Goal: Task Accomplishment & Management: Complete application form

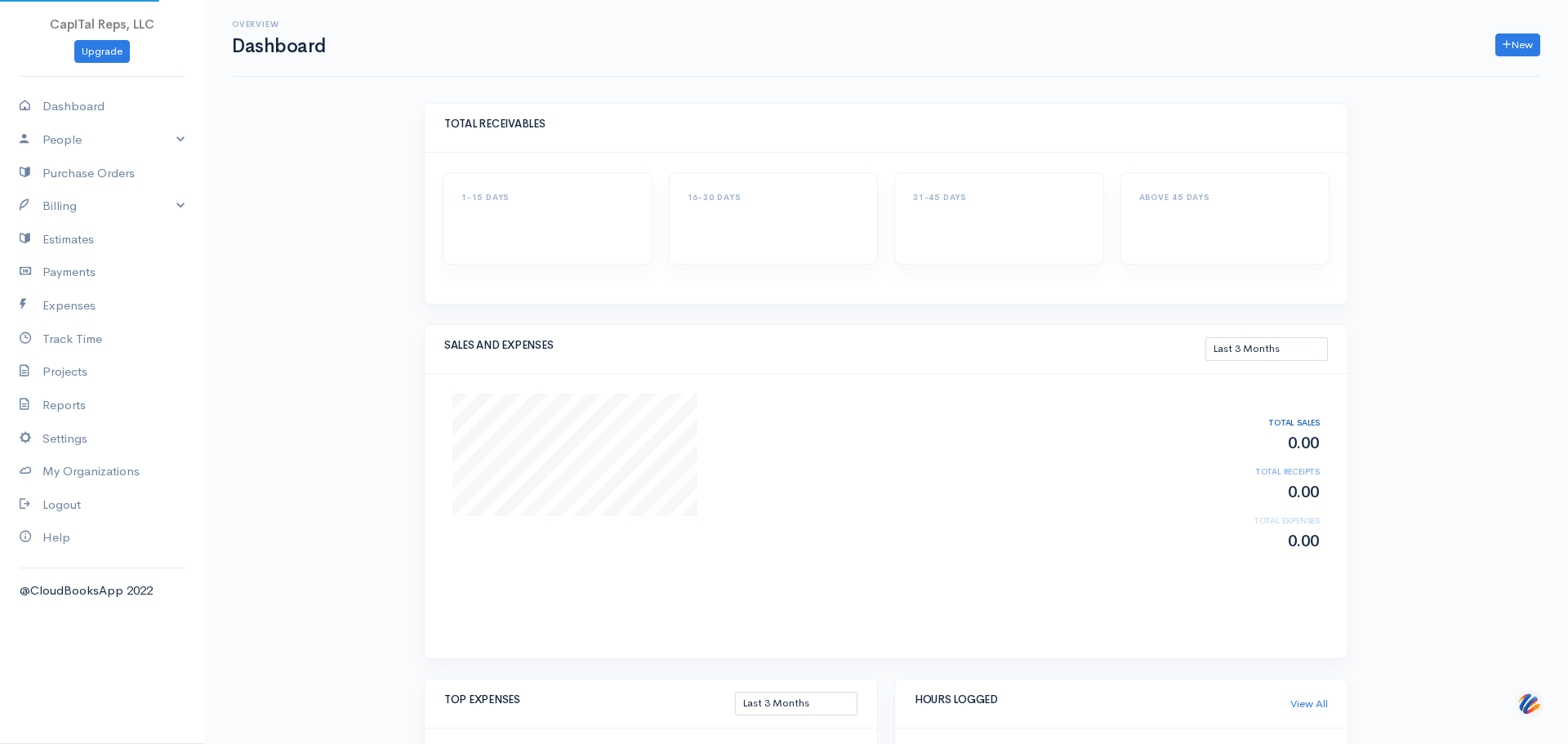
select select "90"
click at [81, 223] on link "Billing" at bounding box center [102, 206] width 204 height 33
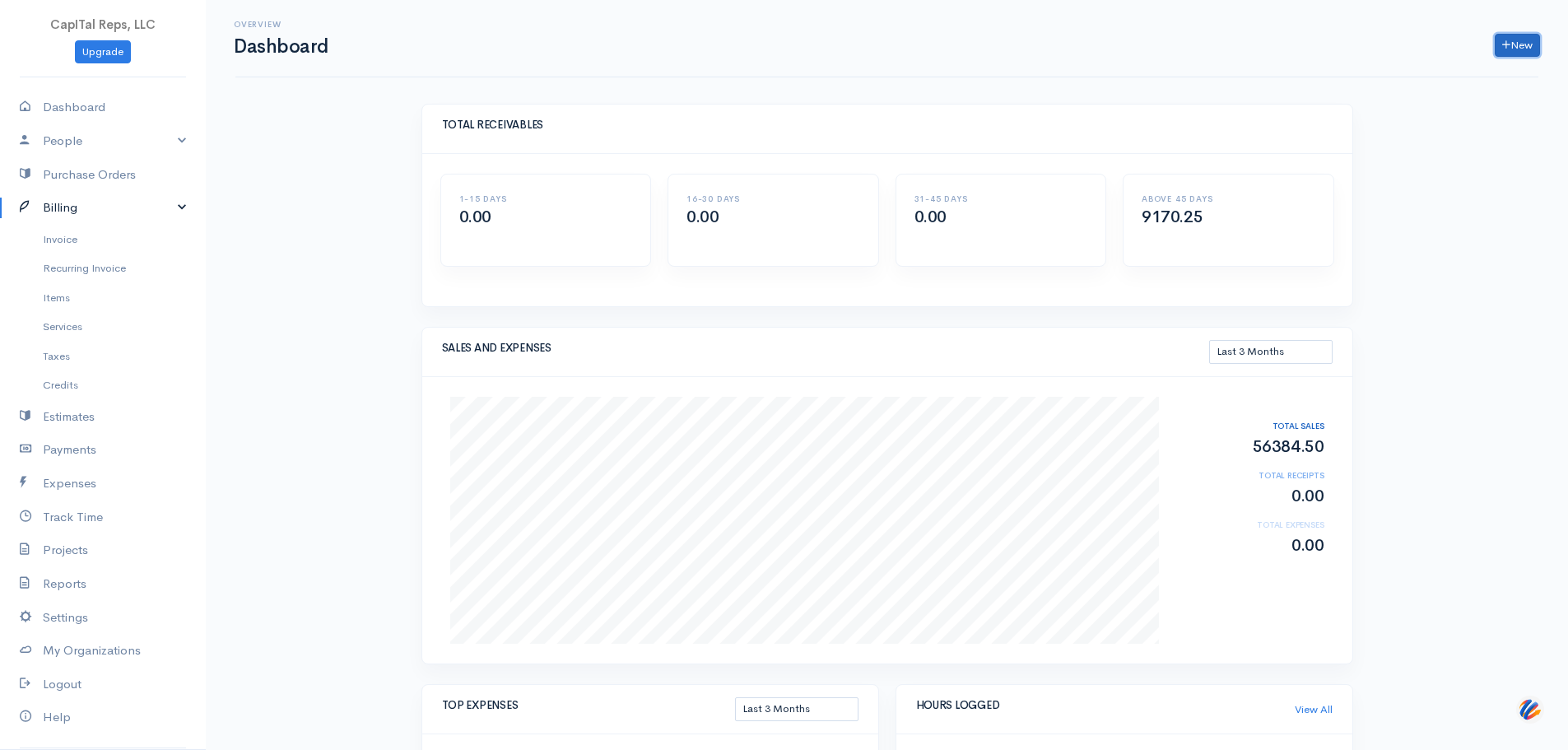
click at [1516, 52] on link "New" at bounding box center [1518, 45] width 45 height 24
click at [80, 254] on link "Invoice" at bounding box center [103, 239] width 206 height 30
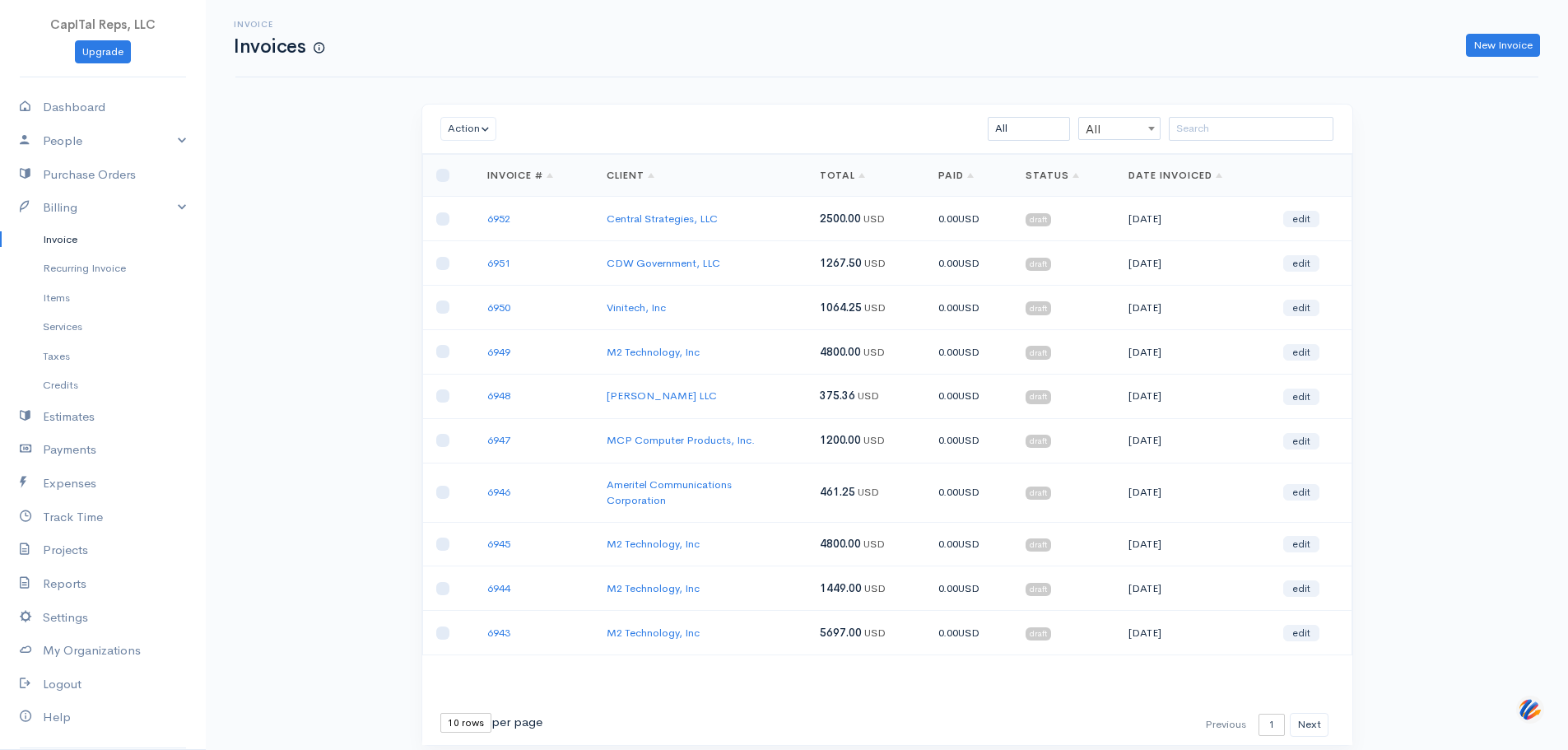
click at [713, 462] on td "MCP Computer Products, Inc." at bounding box center [700, 440] width 212 height 44
click at [717, 462] on td "MCP Computer Products, Inc." at bounding box center [700, 440] width 212 height 44
click at [700, 462] on td "MCP Computer Products, Inc." at bounding box center [700, 440] width 212 height 44
click at [532, 462] on td "6947" at bounding box center [535, 440] width 121 height 44
click at [510, 447] on link "6947" at bounding box center [498, 440] width 23 height 14
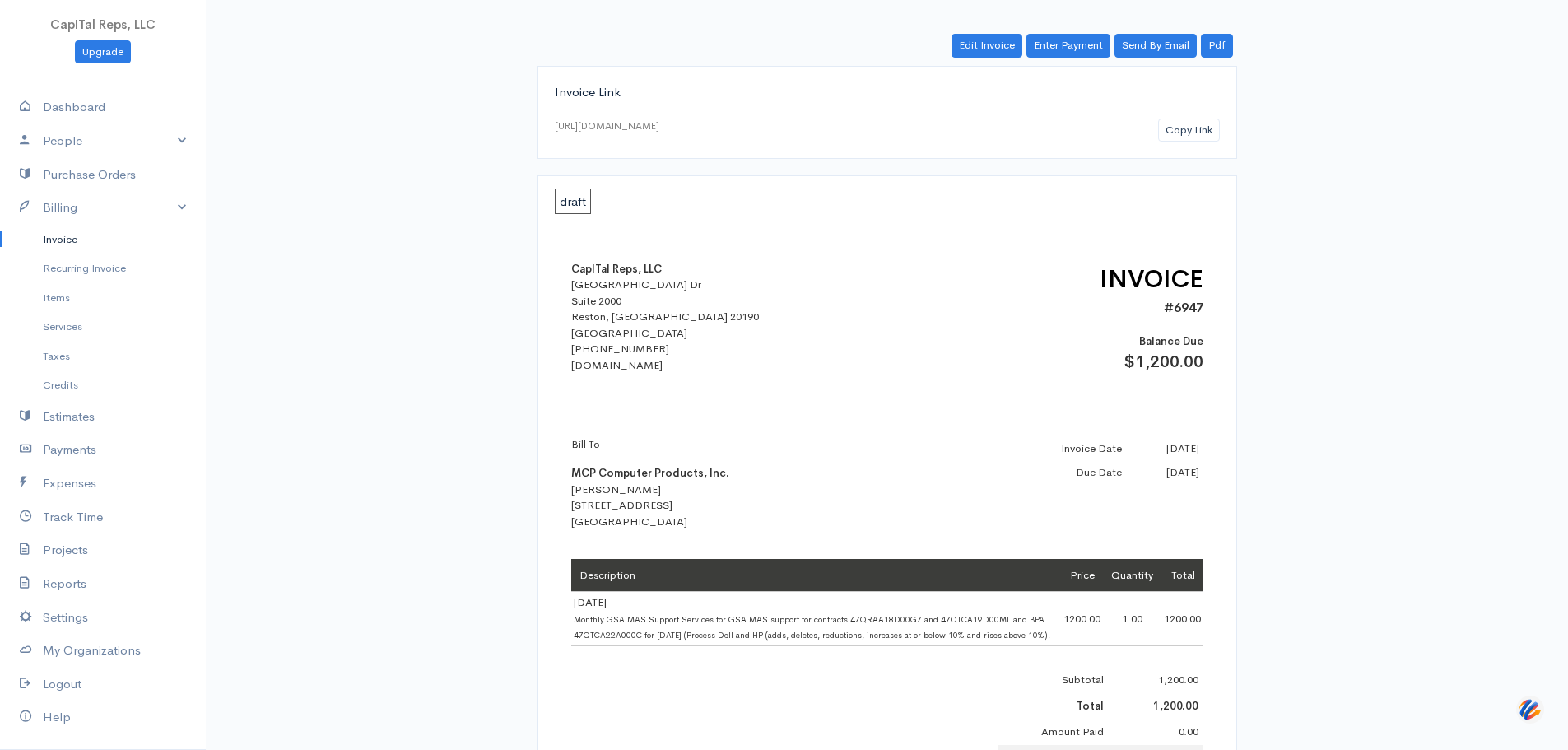
scroll to position [357, 0]
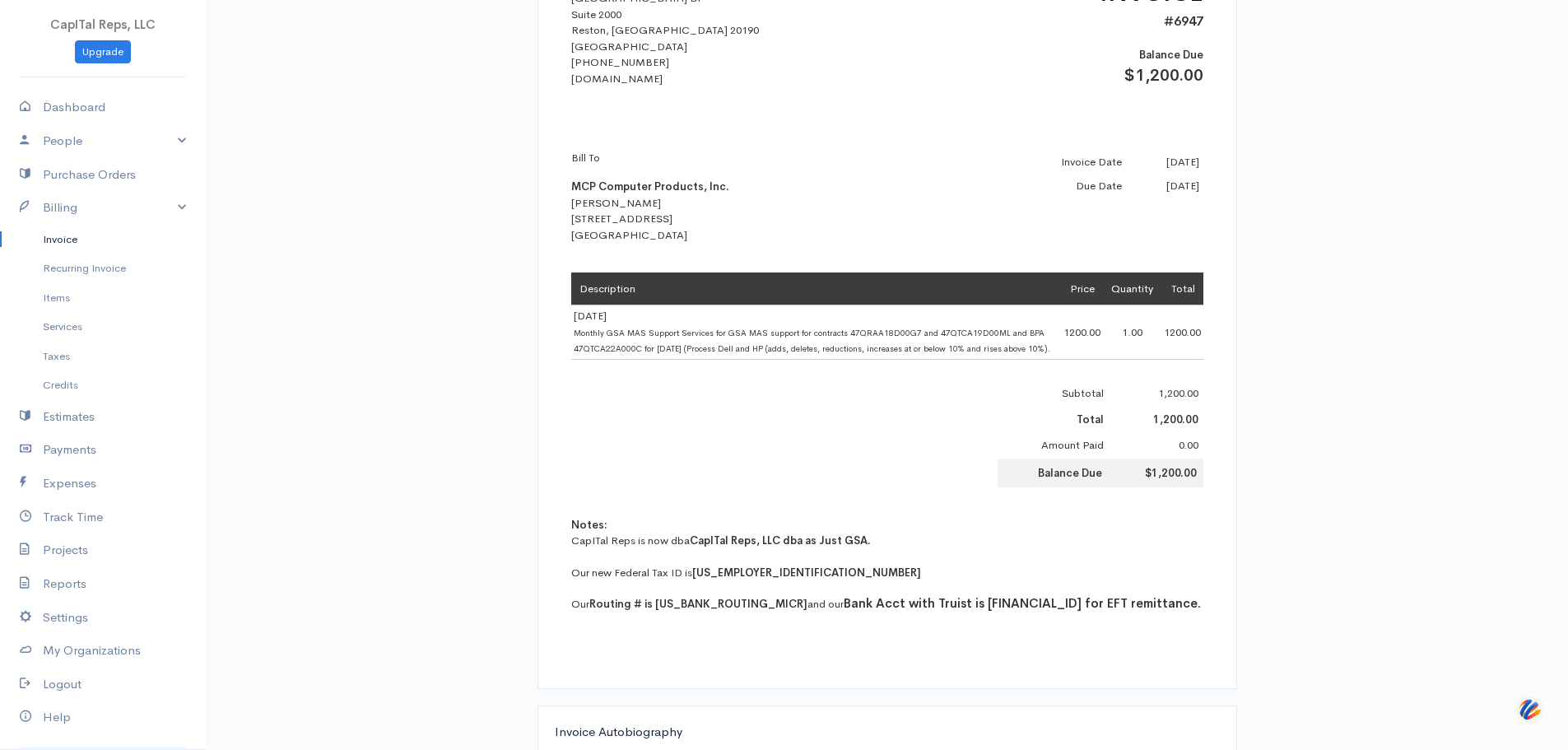
drag, startPoint x: 633, startPoint y: 406, endPoint x: 569, endPoint y: 382, distance: 68.4
click at [569, 382] on div "CapITal Reps, LLC [STREET_ADDRESS] [PHONE_NUMBER] [DOMAIN_NAME] INVOICE #6947 B…" at bounding box center [886, 298] width 665 height 747
click at [614, 355] on span "Monthly GSA MAS Support Services for GSA MAS support for contracts 47QRAA18D00G…" at bounding box center [812, 341] width 476 height 27
click at [610, 360] on td "[DATE] Monthly GSA MAS Support Services for GSA MAS support for contracts 47QRA…" at bounding box center [816, 332] width 490 height 54
drag, startPoint x: 599, startPoint y: 406, endPoint x: 574, endPoint y: 381, distance: 35.4
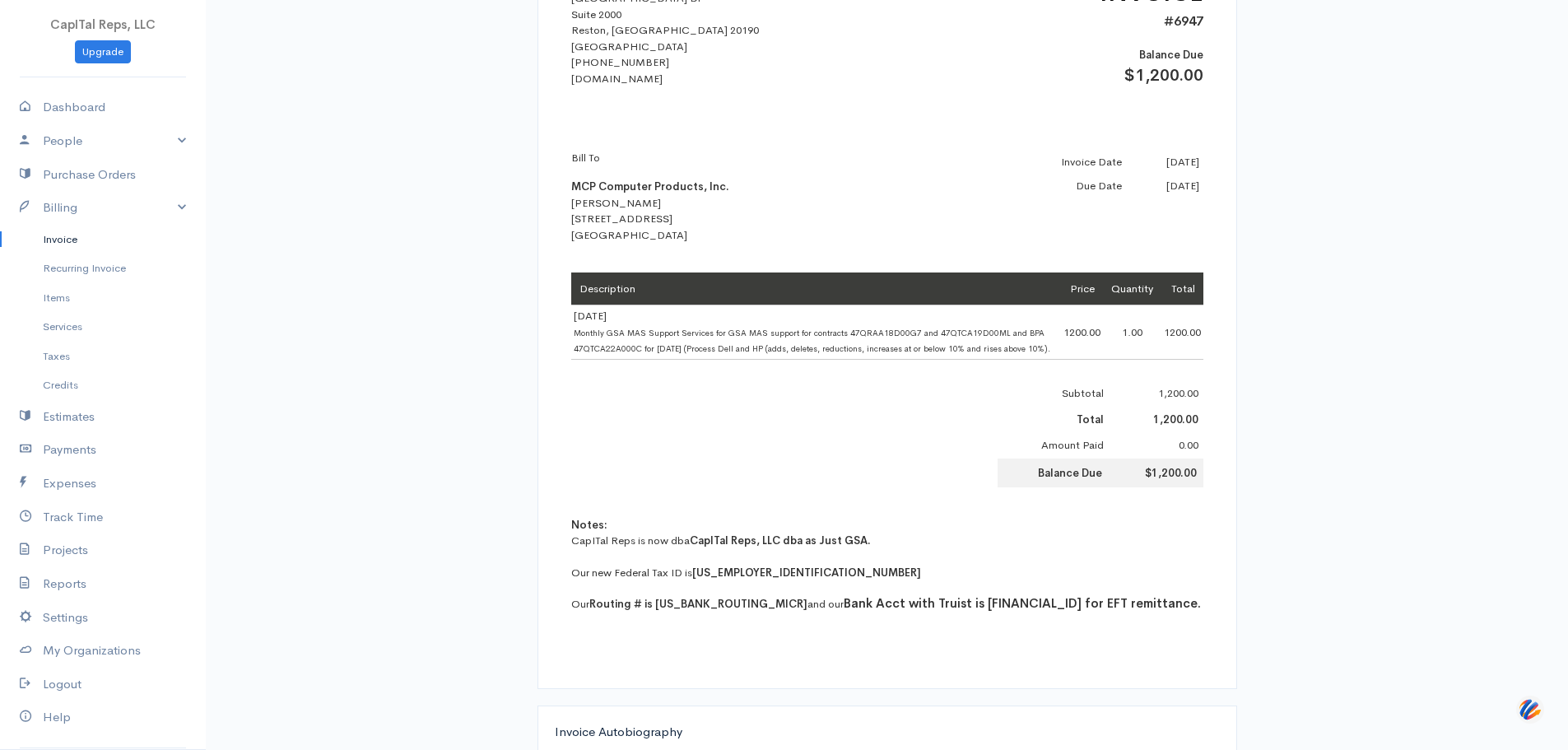
click at [574, 360] on td "[DATE] Monthly GSA MAS Support Services for GSA MAS support for contracts 47QRA…" at bounding box center [816, 332] width 490 height 54
copy span "Monthly GSA MAS Support Services for GSA MAS support for contracts 47QRAA18D00G…"
click at [91, 254] on link "Invoice" at bounding box center [103, 239] width 206 height 30
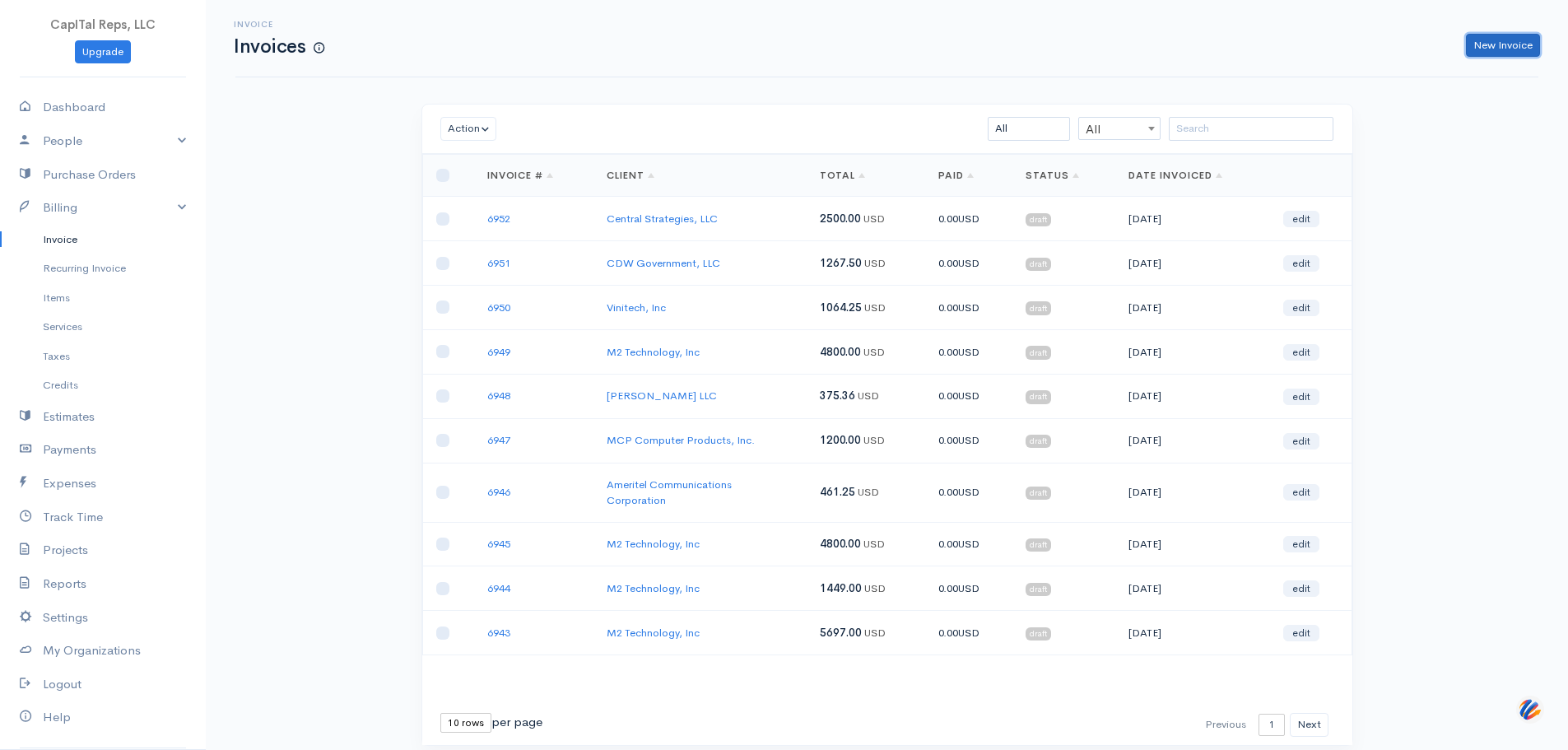
click at [1472, 55] on link "New Invoice" at bounding box center [1503, 45] width 74 height 24
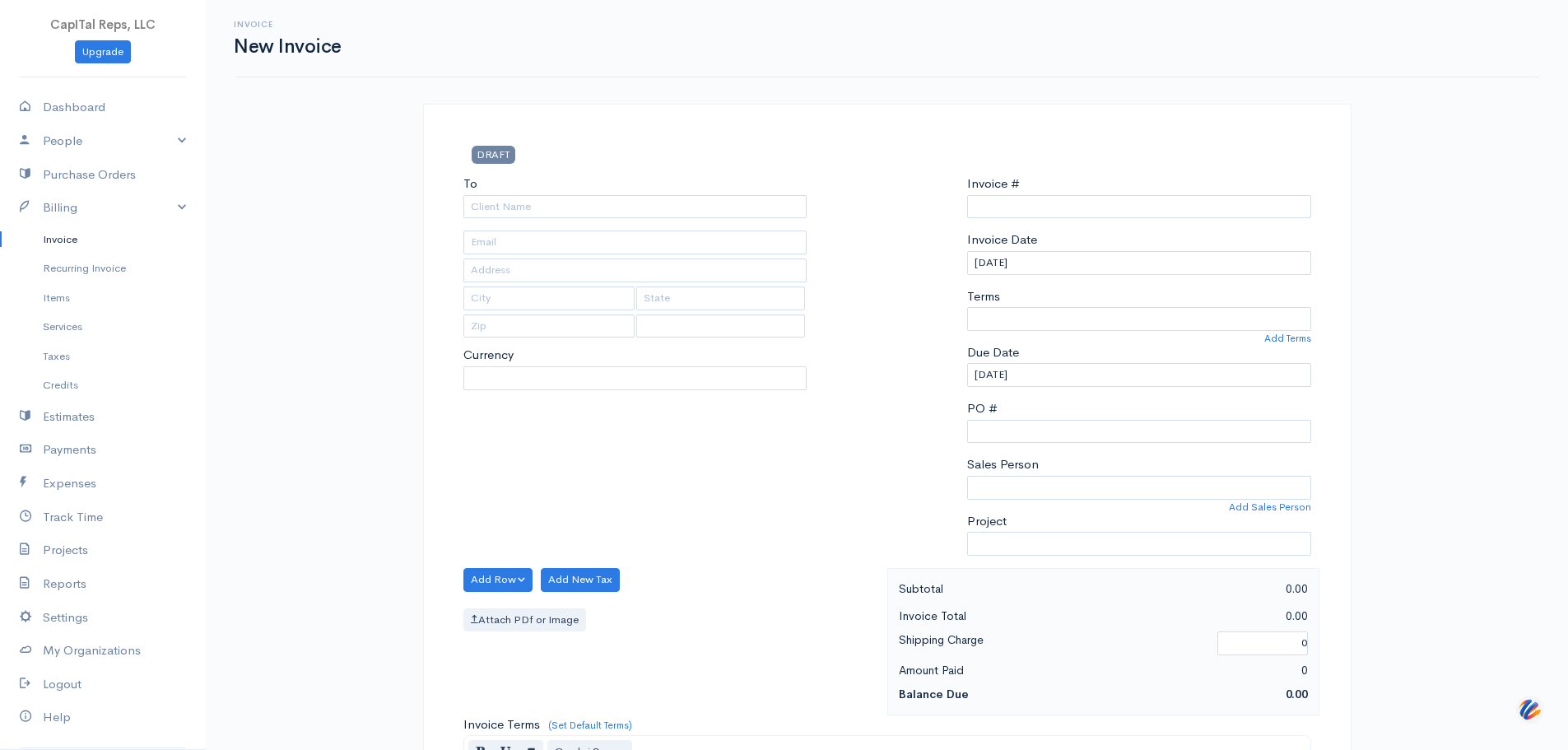
type input "0000006953"
select select "[GEOGRAPHIC_DATA]"
select select "USD"
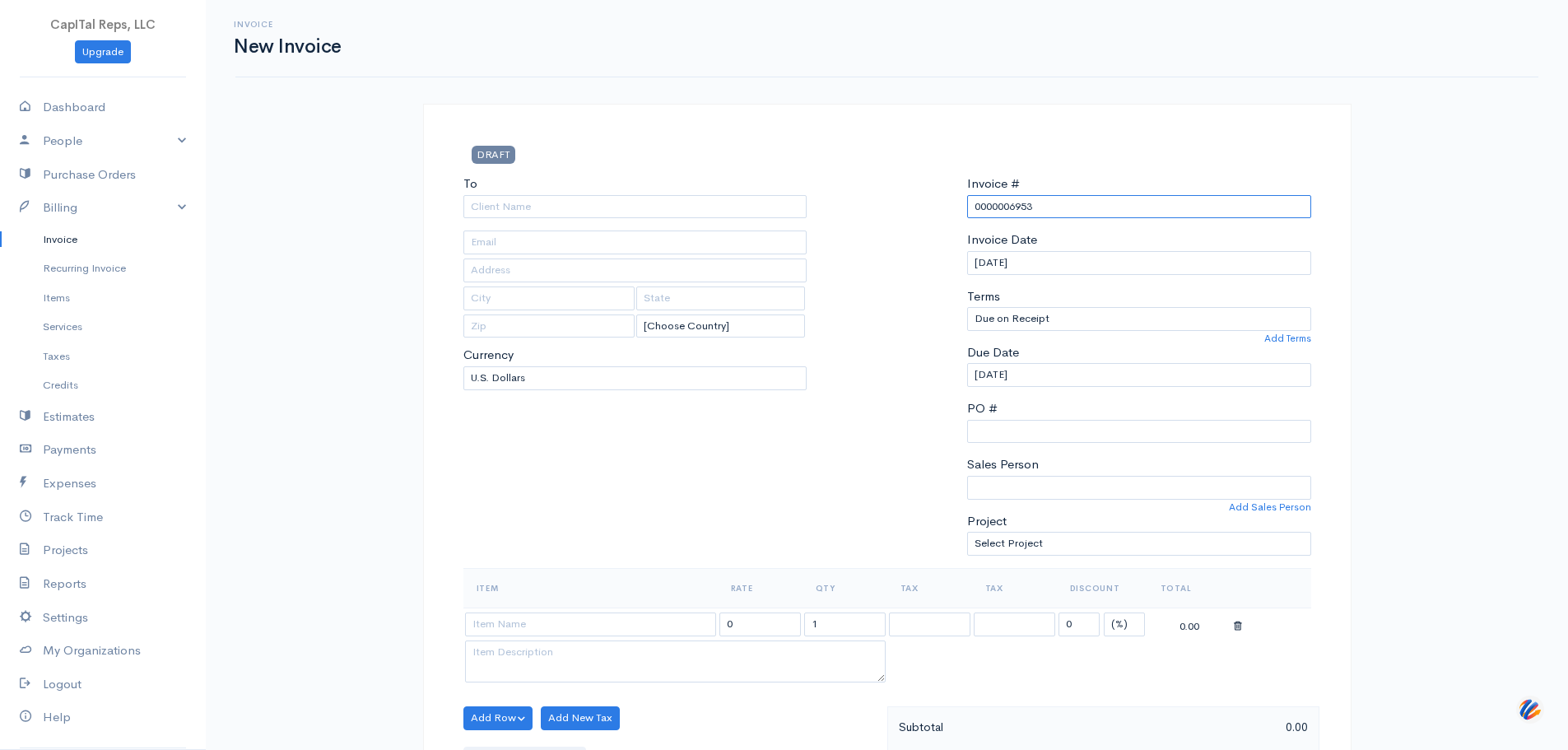
drag, startPoint x: 1020, startPoint y: 232, endPoint x: 964, endPoint y: 266, distance: 65.5
click at [938, 242] on div "To [Choose Country] [GEOGRAPHIC_DATA] [GEOGRAPHIC_DATA] [GEOGRAPHIC_DATA] [GEOG…" at bounding box center [887, 372] width 865 height 393
type input "6953"
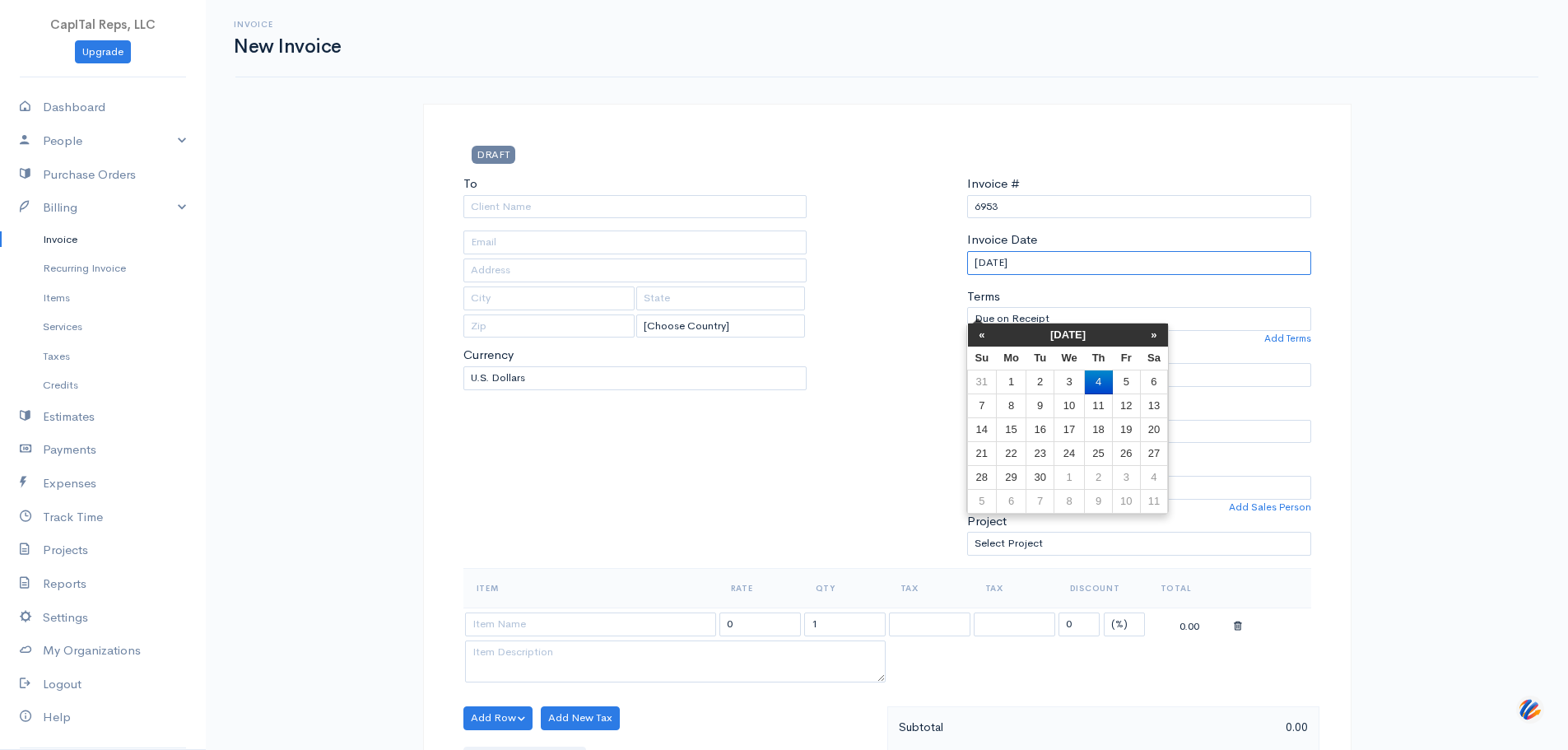
click at [1027, 275] on input "[DATE]" at bounding box center [1139, 263] width 344 height 24
click at [985, 333] on th "«" at bounding box center [982, 334] width 29 height 23
click at [1021, 472] on td "25" at bounding box center [1011, 477] width 31 height 24
type input "[DATE]"
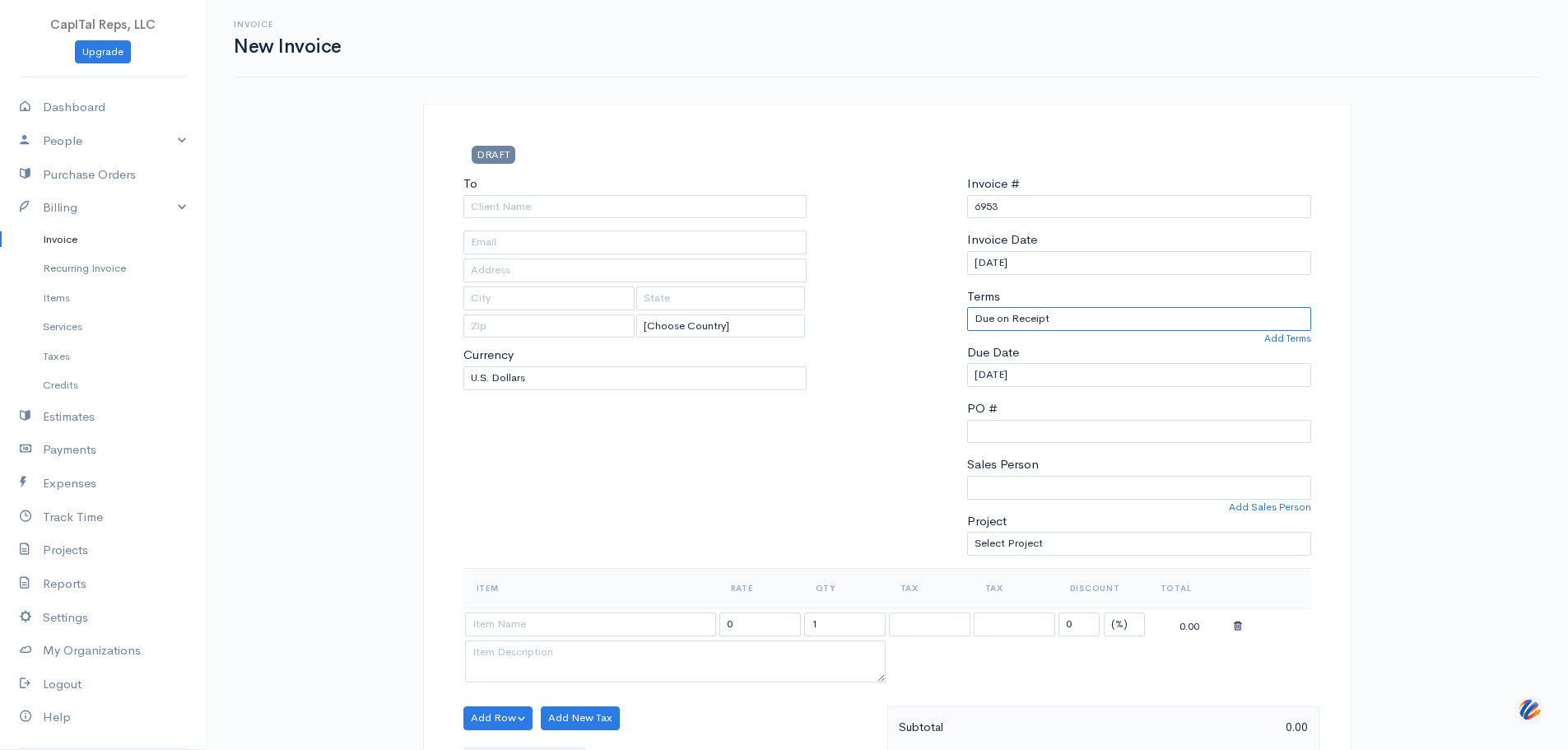
click at [1029, 331] on select "Due on Receipt After 7 days After 15 days After 30 days After 45 days After 60 …" at bounding box center [1139, 319] width 344 height 24
select select "30"
click at [967, 331] on select "Due on Receipt After 7 days After 15 days After 30 days After 45 days After 60 …" at bounding box center [1139, 319] width 344 height 24
type input "[DATE]"
click at [688, 219] on input "To" at bounding box center [635, 207] width 344 height 24
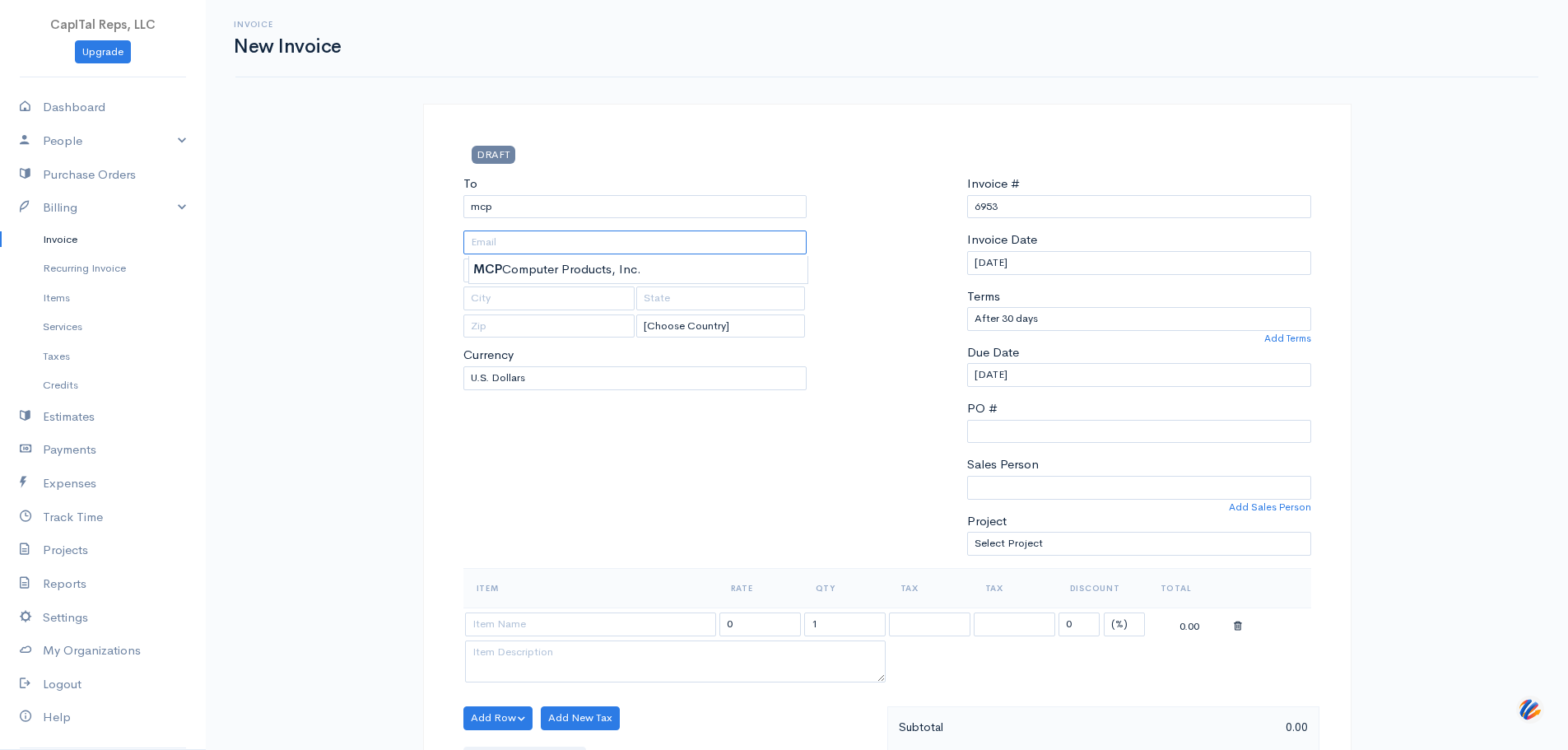
click at [680, 254] on input "text" at bounding box center [635, 242] width 344 height 24
click at [681, 254] on input "text" at bounding box center [635, 242] width 344 height 24
click at [671, 254] on input "text" at bounding box center [635, 242] width 344 height 24
click at [663, 265] on div "To mcp [Choose Country] [GEOGRAPHIC_DATA] [GEOGRAPHIC_DATA] [GEOGRAPHIC_DATA] […" at bounding box center [635, 372] width 361 height 393
drag, startPoint x: 636, startPoint y: 224, endPoint x: 634, endPoint y: 234, distance: 10.2
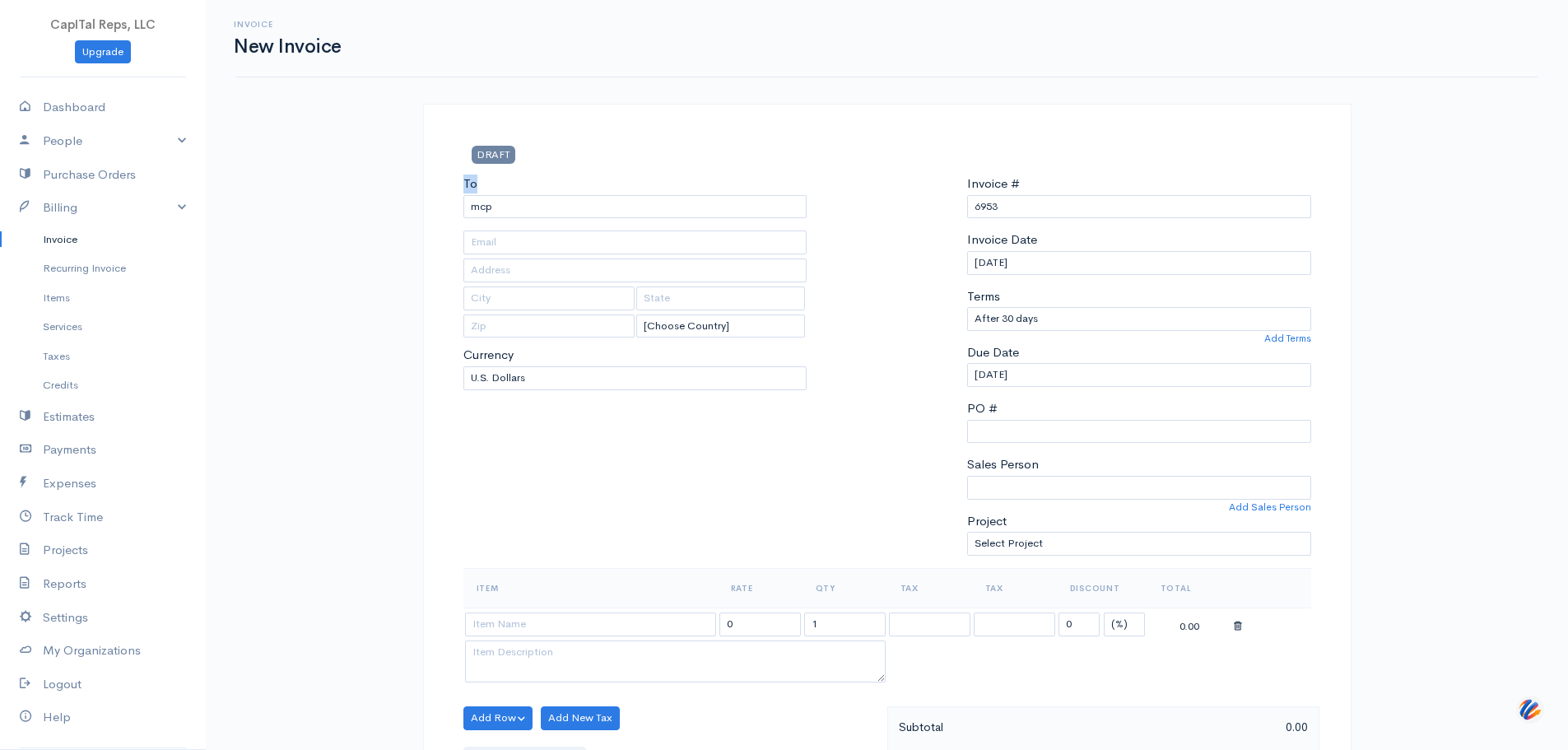
click at [634, 218] on div "To mcp" at bounding box center [635, 197] width 344 height 43
click at [634, 219] on input "mcp" at bounding box center [635, 207] width 344 height 24
type input "MCP Computer Products, Inc."
click at [643, 272] on body "CapITal Reps, LLC Upgrade Dashboard People Clients Vendors Staff Users Purchase…" at bounding box center [784, 744] width 1568 height 1489
type input "Attn: [PERSON_NAME]"
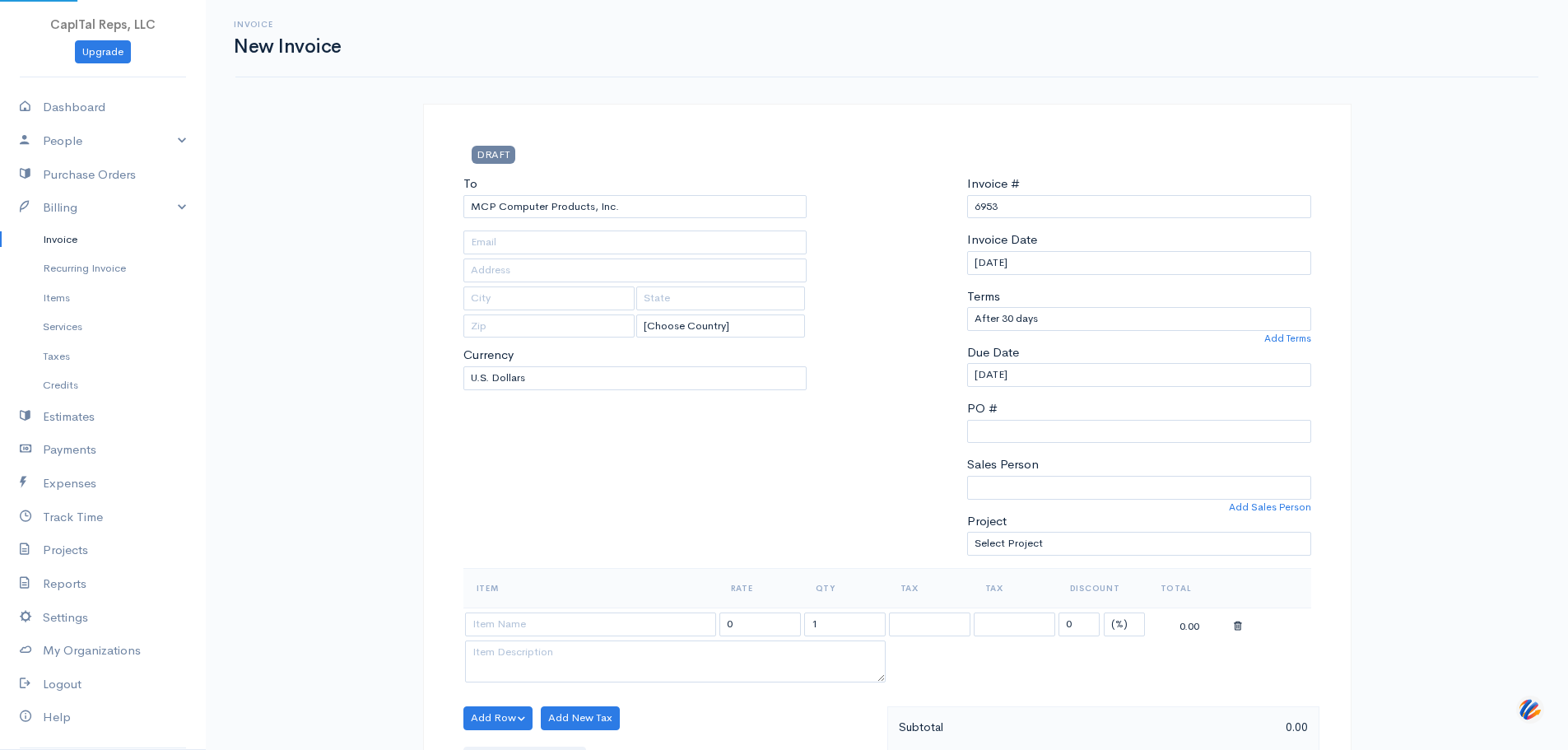
type input "[STREET_ADDRESS]"
type input "San Marcos"
type input "CA"
type input "92069"
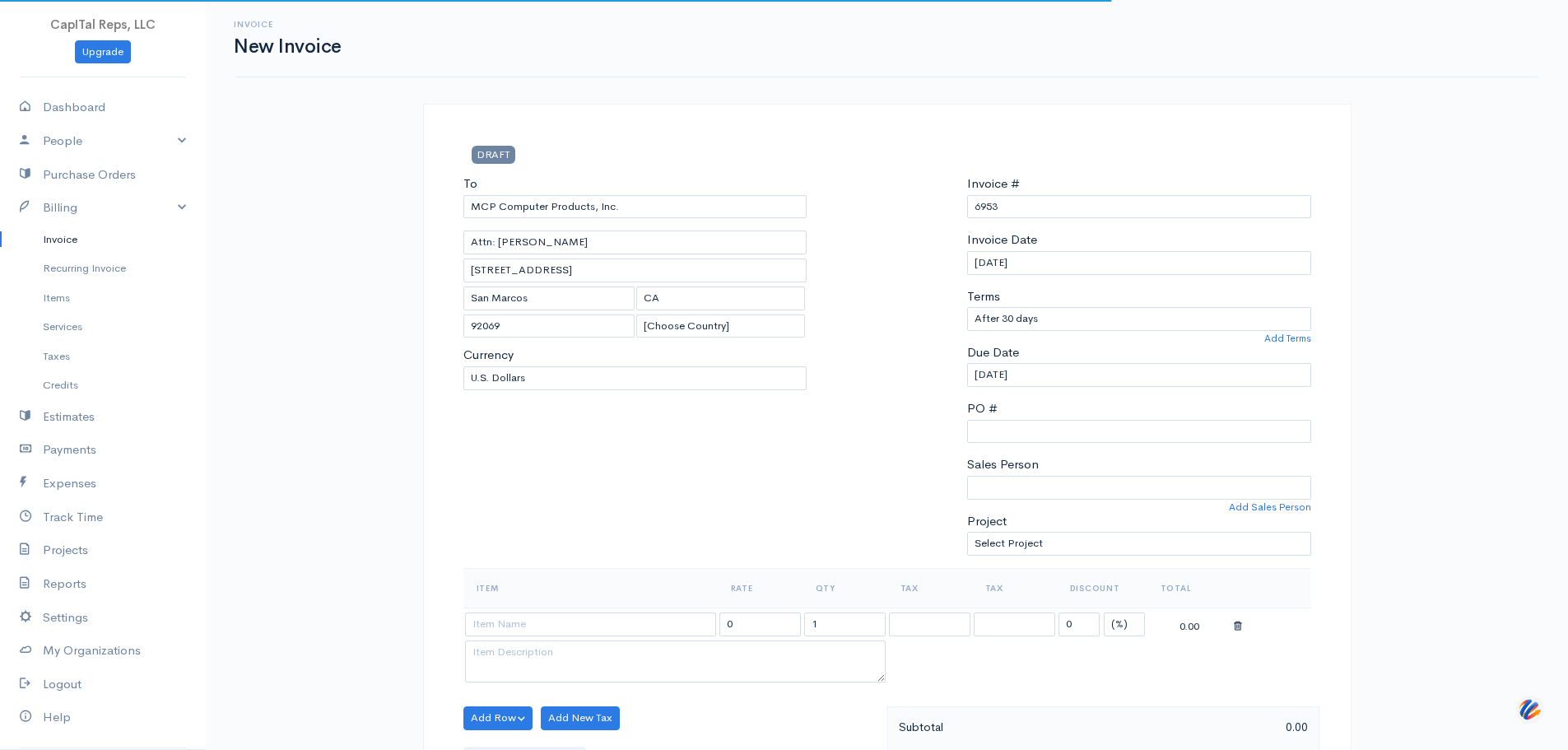
scroll to position [357, 0]
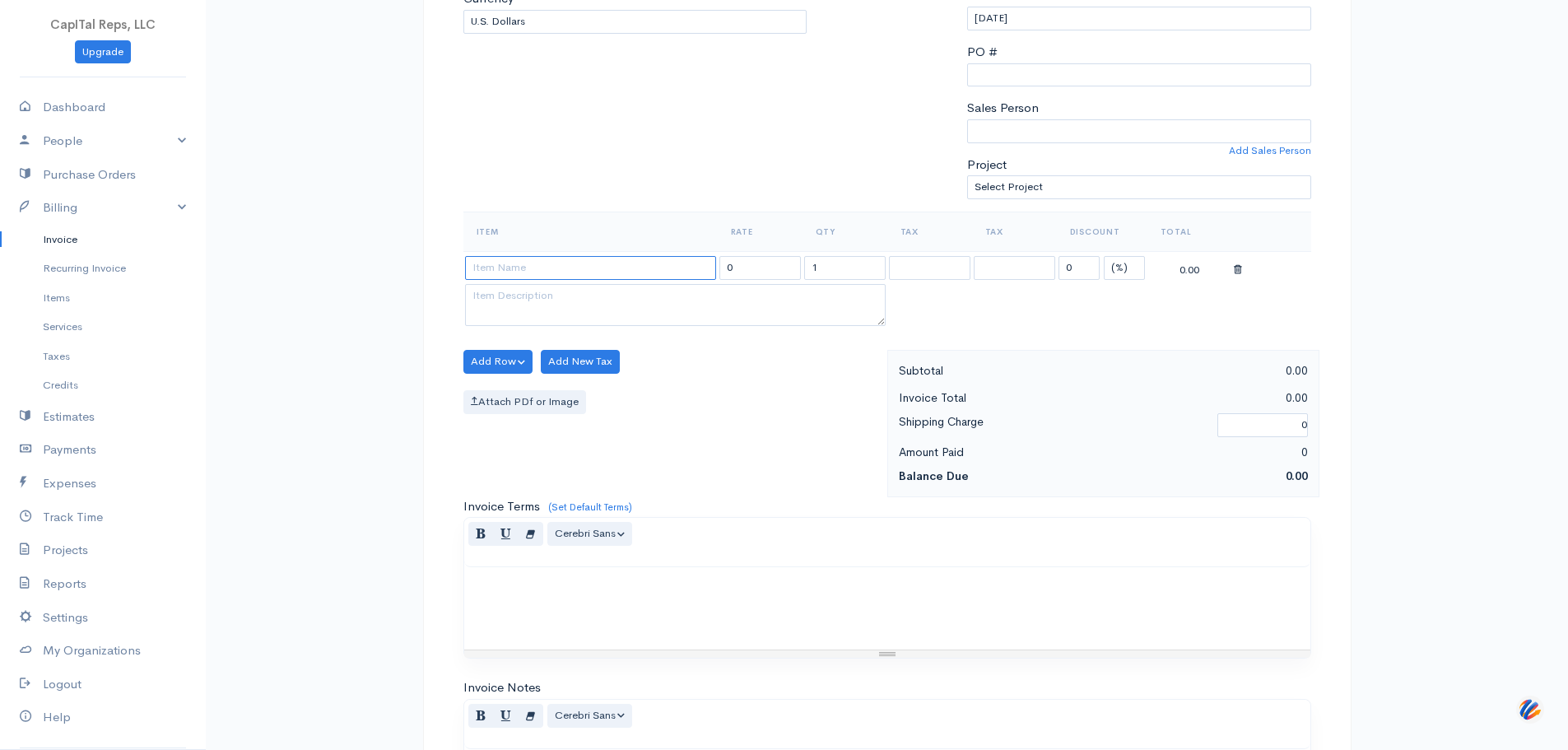
click at [544, 280] on input at bounding box center [591, 268] width 251 height 24
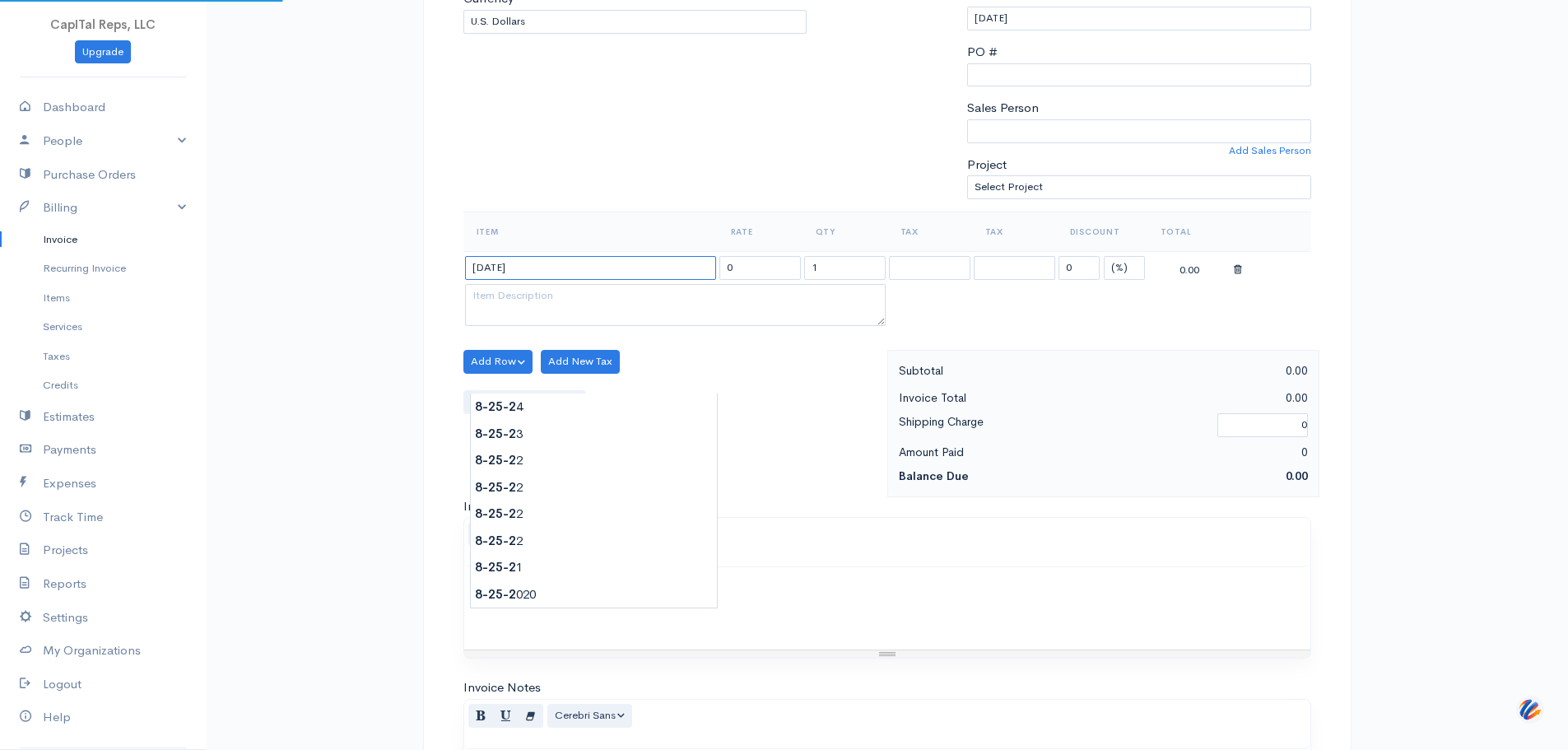
type input "[DATE]"
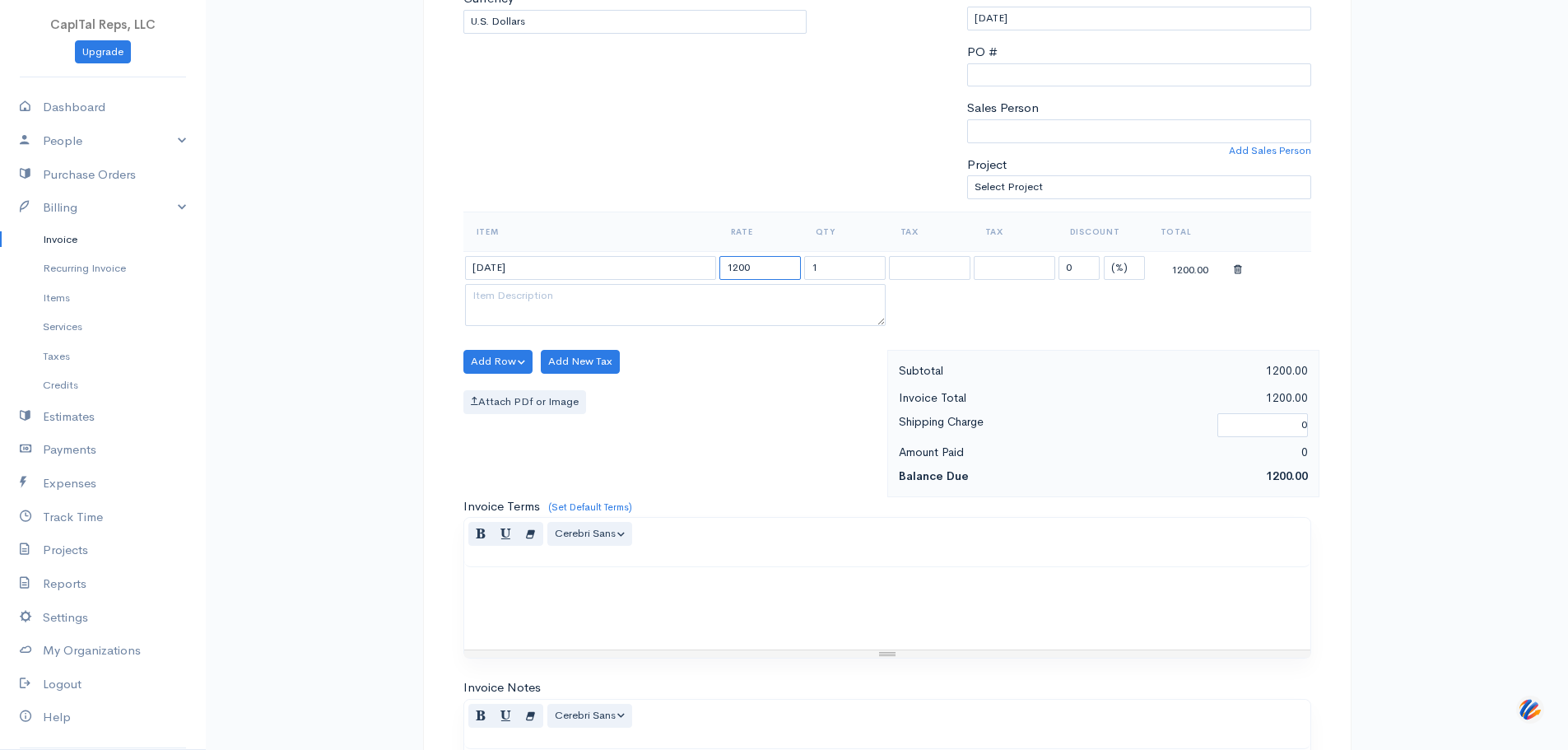
type input "1200"
drag, startPoint x: 513, startPoint y: 420, endPoint x: 560, endPoint y: 431, distance: 48.3
click at [515, 327] on textarea at bounding box center [676, 304] width 421 height 42
paste textarea "Monthly GSA MAS Support Services for GSA MAS support for contracts 47QRAA18D00G…"
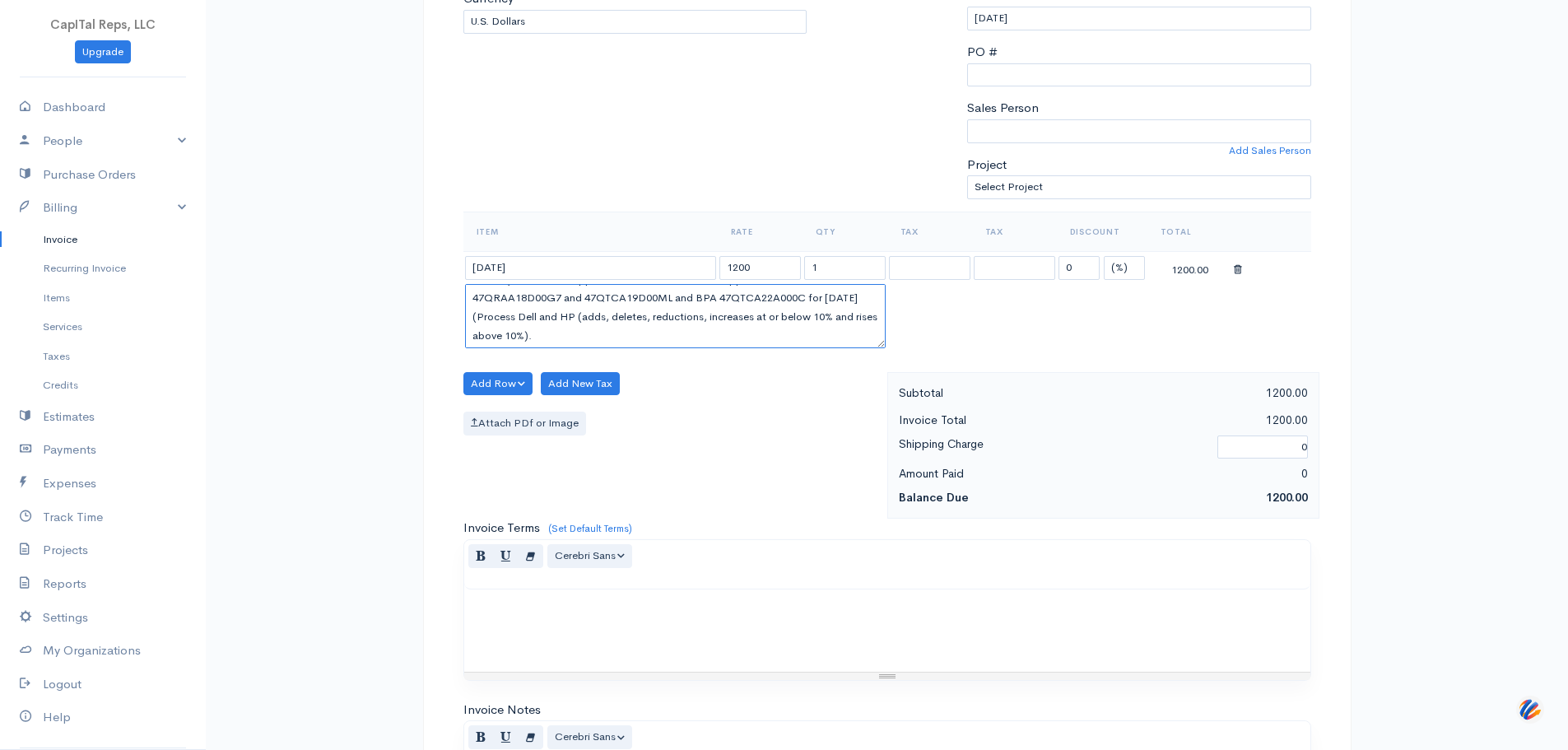
scroll to position [0, 0]
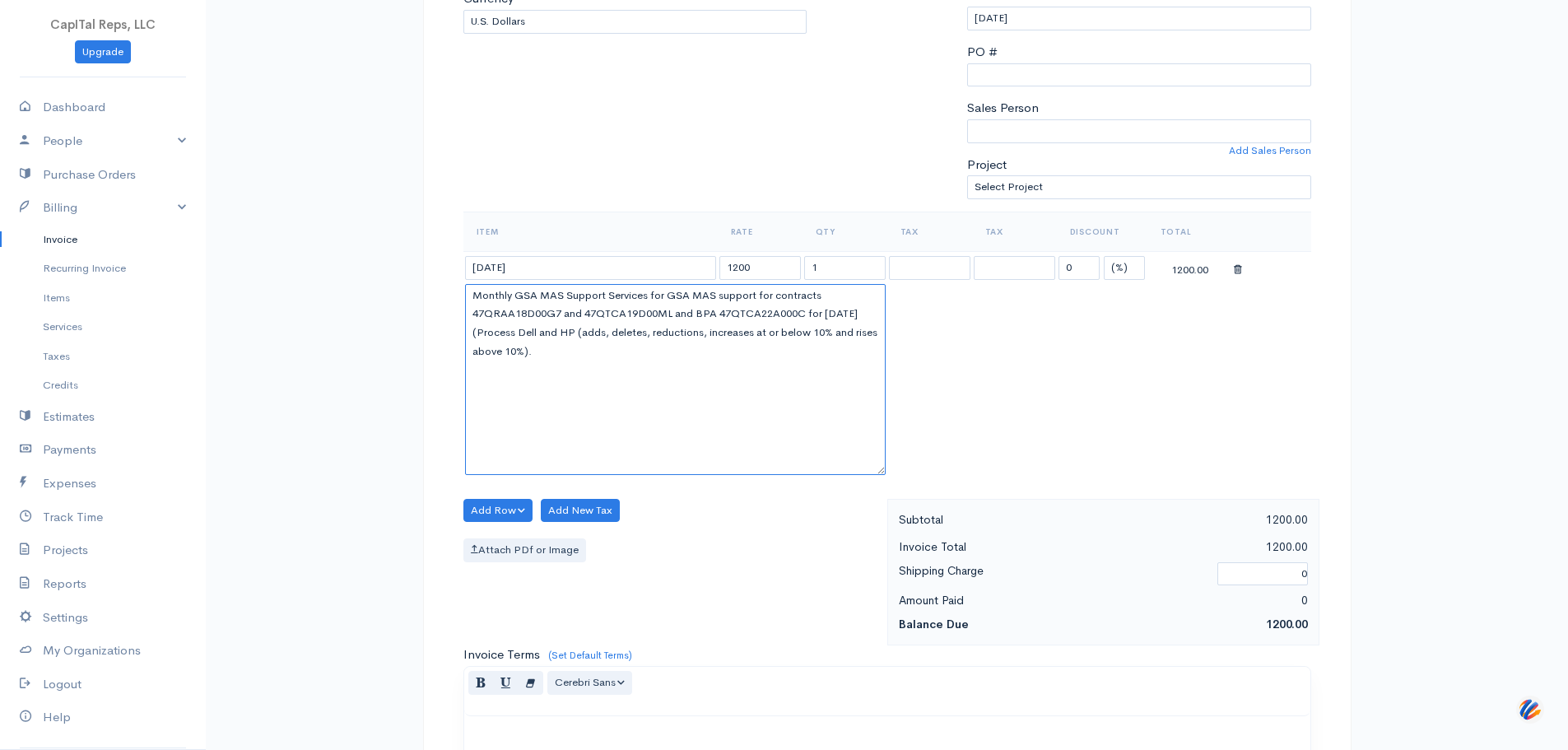
drag, startPoint x: 875, startPoint y: 441, endPoint x: 883, endPoint y: 570, distance: 129.2
click at [896, 479] on table "Item Rate Qty Tax Tax Discount Total [DATE] 1200 1 0 (%) Flat 1200.00 Monthly G…" at bounding box center [887, 345] width 848 height 268
drag, startPoint x: 652, startPoint y: 466, endPoint x: 609, endPoint y: 451, distance: 45.5
click at [609, 451] on textarea "Monthly GSA MAS Support Services for GSA MAS support for contracts 47QRAA18D00G…" at bounding box center [676, 378] width 421 height 190
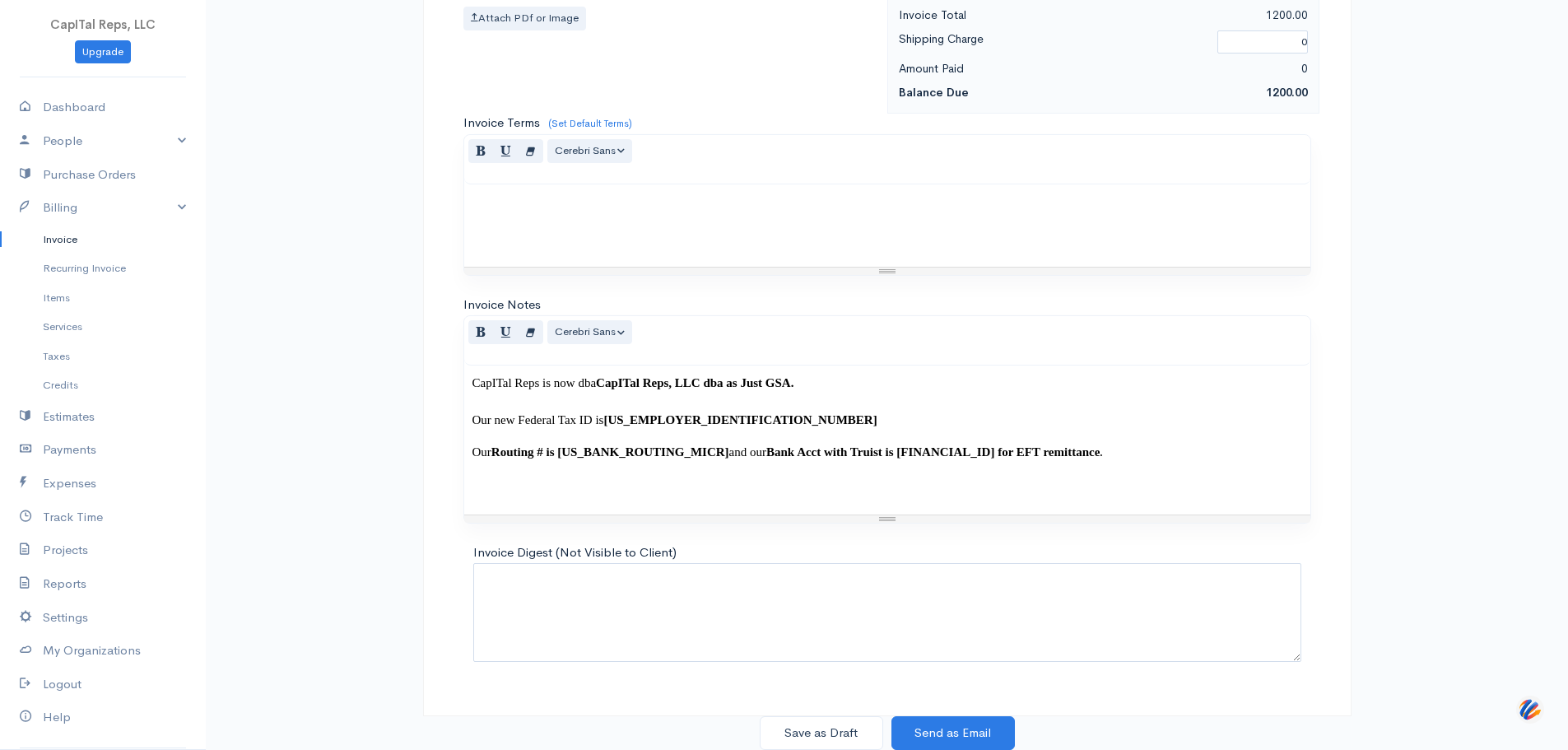
scroll to position [1100, 0]
type textarea "Monthly GSA MAS Support Services for GSA MAS support for contracts 47QRAA18D00G…"
click at [839, 739] on button "Save as Draft" at bounding box center [821, 733] width 124 height 34
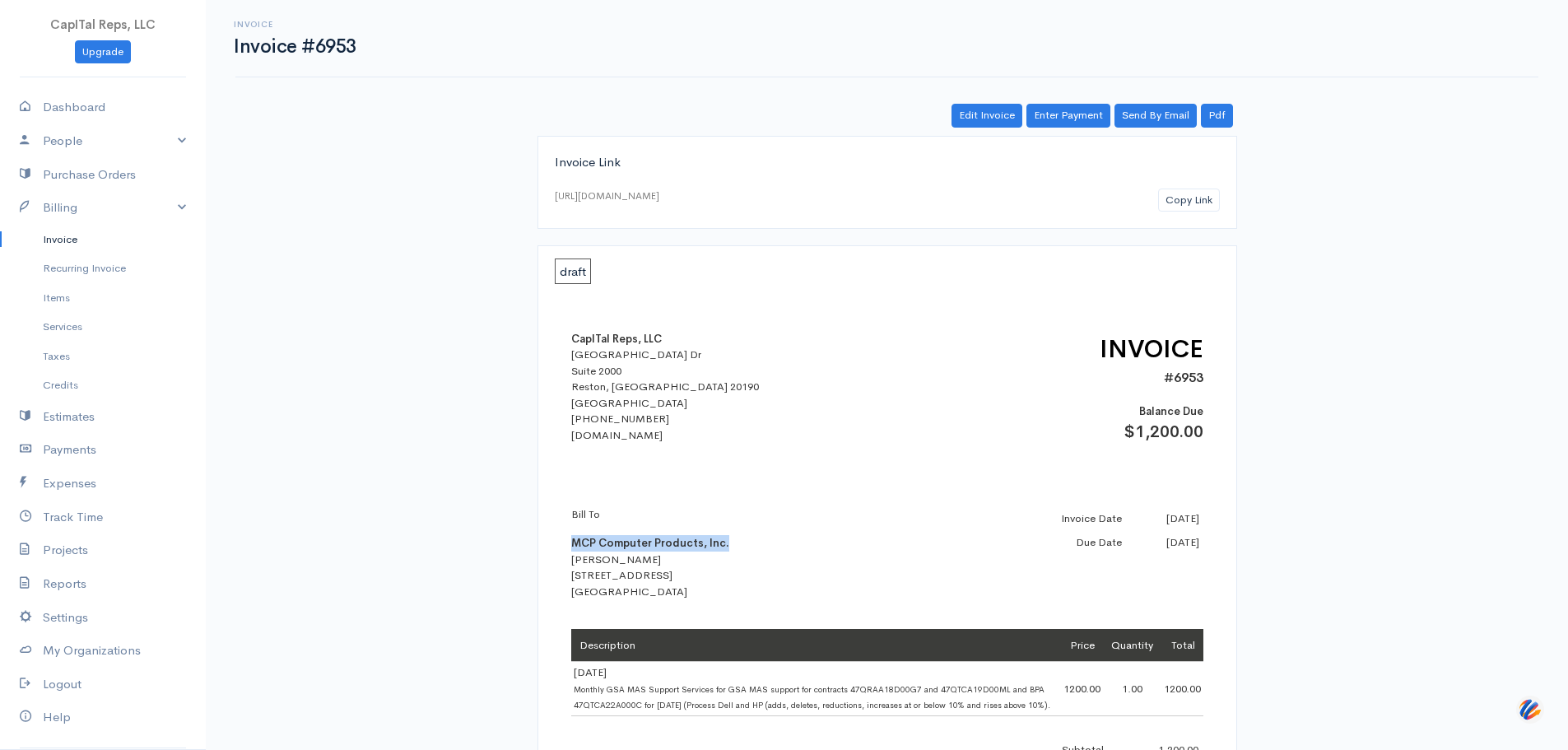
drag, startPoint x: 722, startPoint y: 587, endPoint x: 570, endPoint y: 586, distance: 152.0
click at [571, 549] on b "MCP Computer Products, Inc." at bounding box center [650, 542] width 158 height 14
copy b "MCP Computer Products, Inc."
click at [1219, 127] on link "Pdf" at bounding box center [1216, 116] width 32 height 24
click at [96, 254] on link "Invoice" at bounding box center [103, 239] width 206 height 30
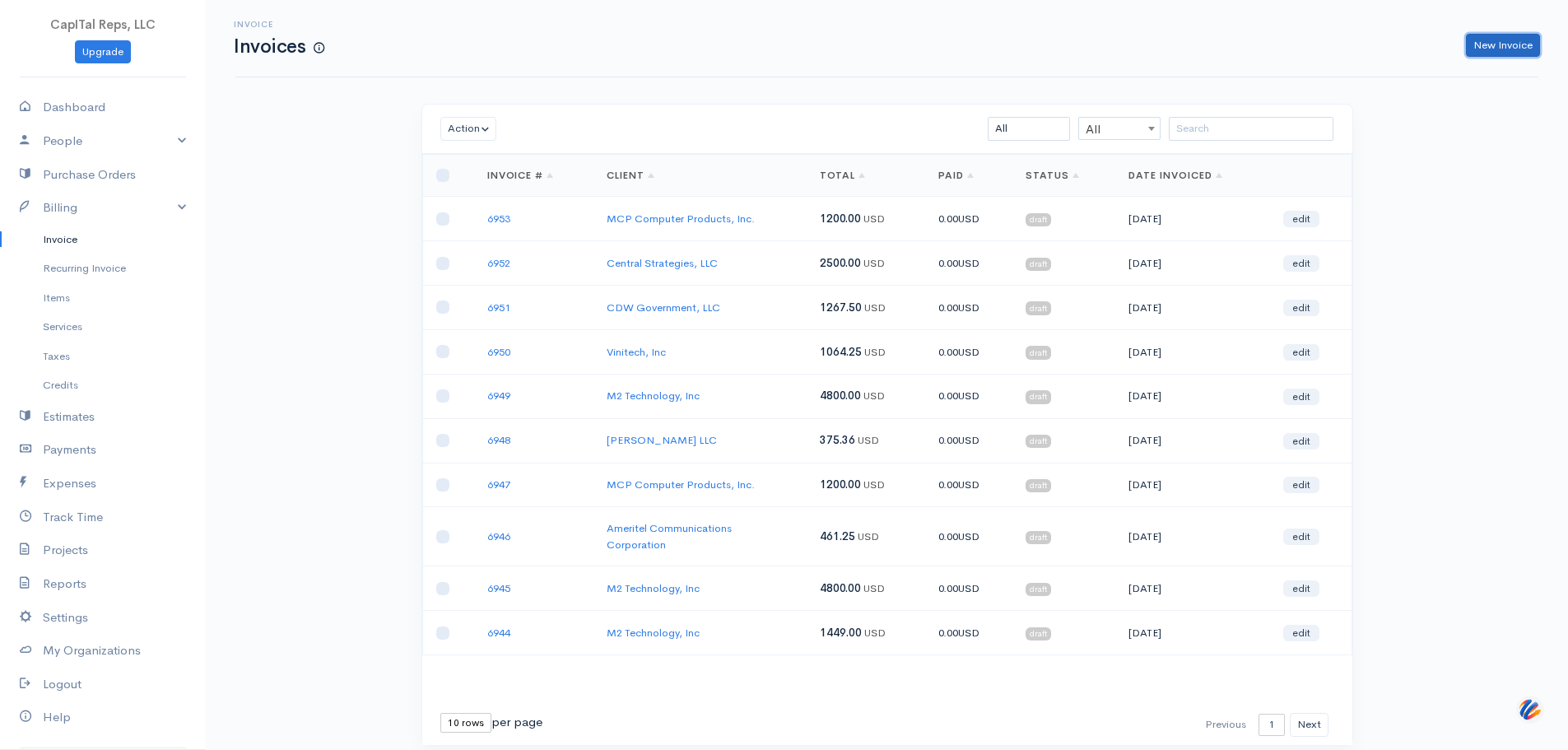
click at [1478, 50] on link "New Invoice" at bounding box center [1503, 45] width 74 height 24
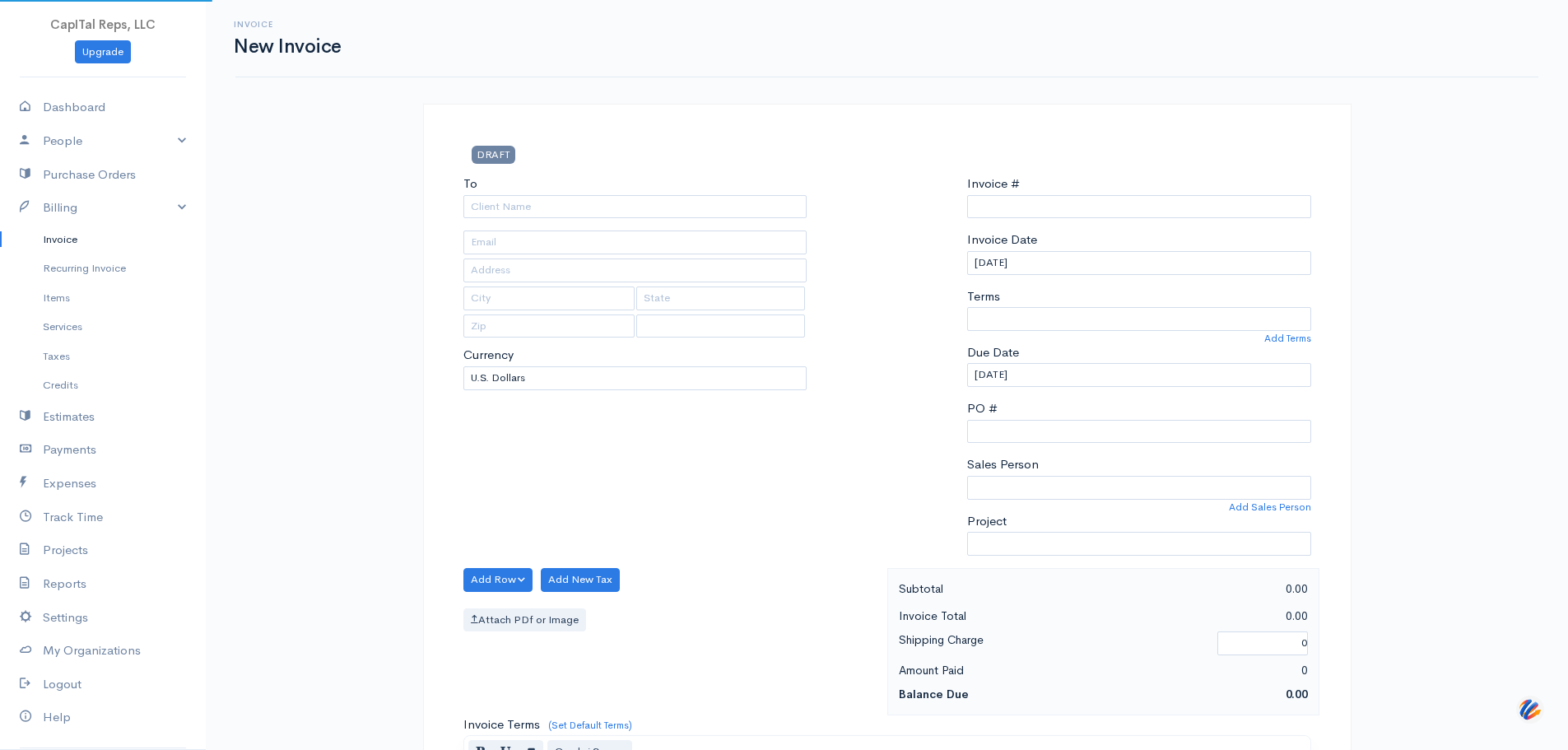
type input "0000006954"
select select "[GEOGRAPHIC_DATA]"
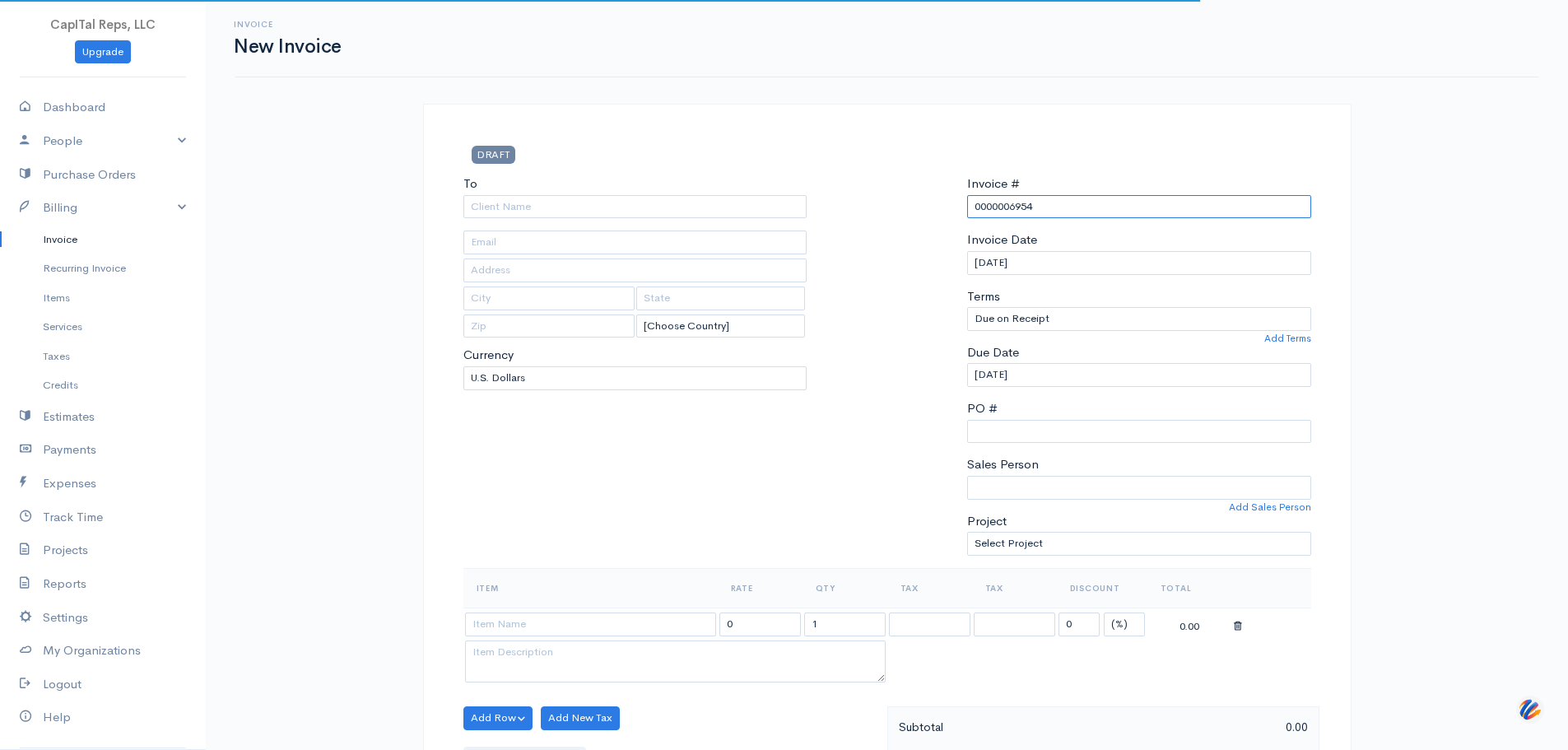
drag, startPoint x: 1018, startPoint y: 244, endPoint x: 933, endPoint y: 251, distance: 85.3
click at [933, 251] on div "To [Choose Country] [GEOGRAPHIC_DATA] [GEOGRAPHIC_DATA] [GEOGRAPHIC_DATA] [GEOG…" at bounding box center [887, 372] width 865 height 393
type input "6954"
drag, startPoint x: 650, startPoint y: 230, endPoint x: 654, endPoint y: 248, distance: 18.4
click at [650, 219] on input "To" at bounding box center [635, 207] width 344 height 24
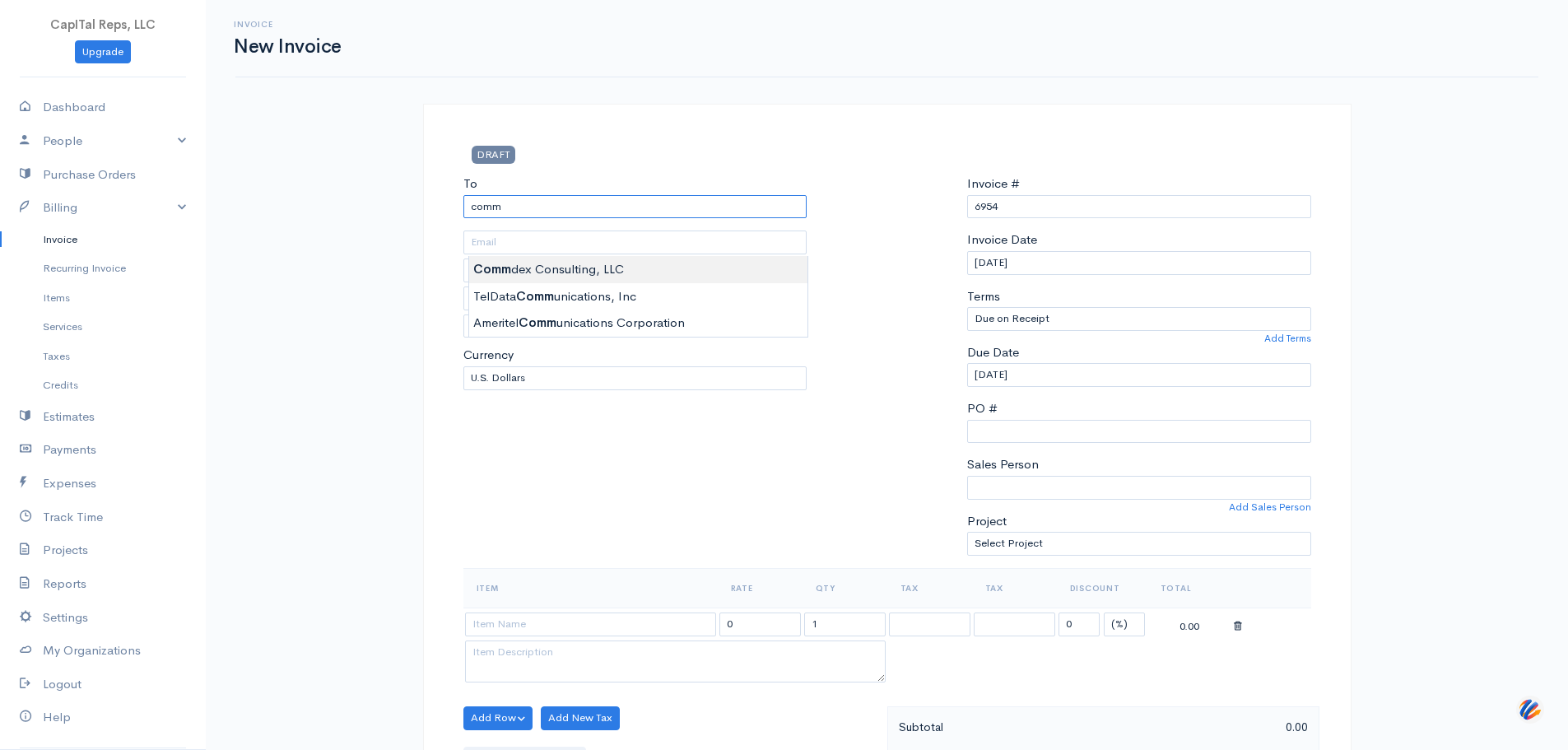
type input "Commdex Consulting, LLC"
click at [676, 266] on body "CapITal Reps, LLC Upgrade Dashboard People Clients Vendors Staff Users Purchase…" at bounding box center [784, 744] width 1568 height 1489
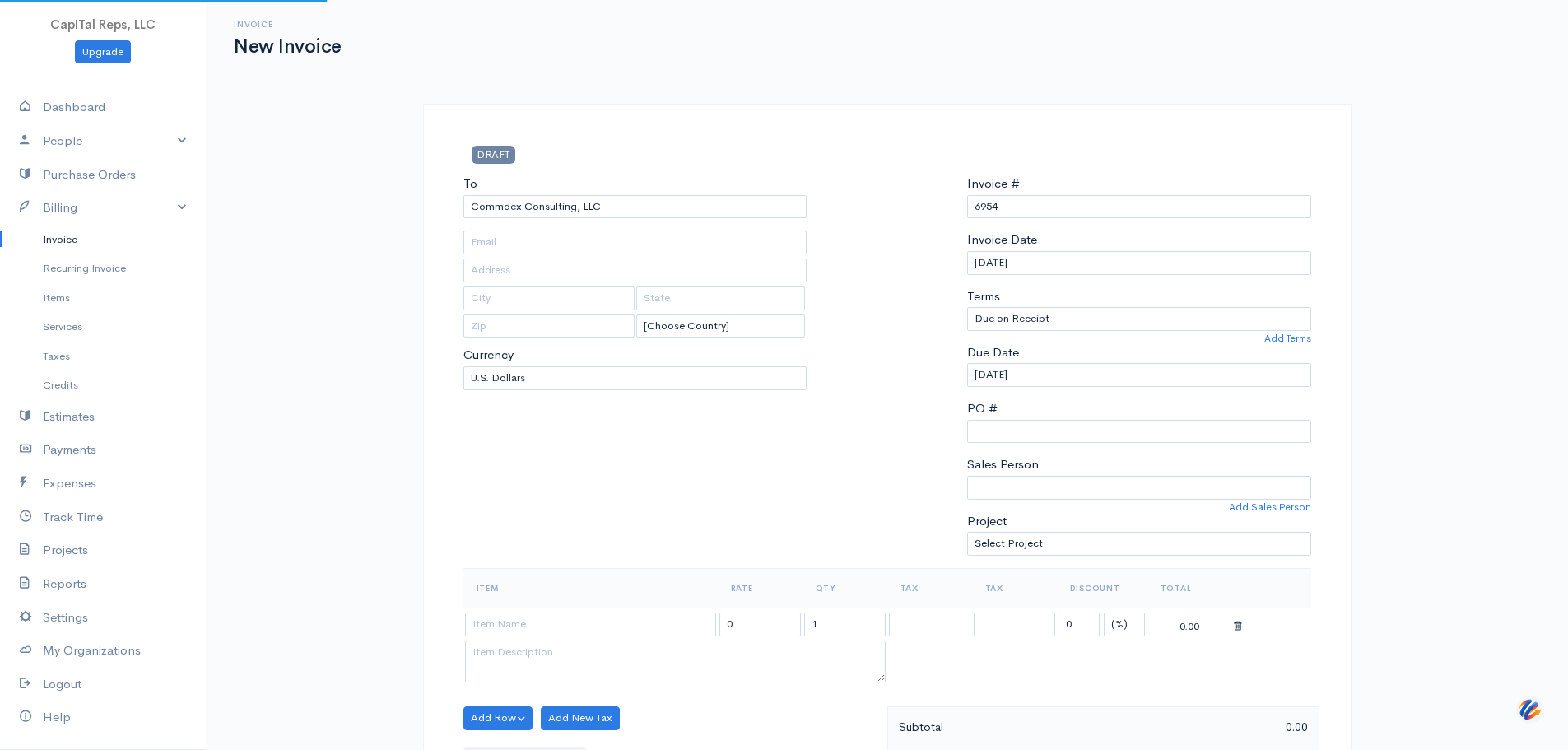
type input "[STREET_ADDRESS]"
type input "[GEOGRAPHIC_DATA]"
type input "GA"
type input "30080"
click at [676, 266] on div "To Commdex Consulting, LLC [STREET_ADDRESS] [Choose Country] [GEOGRAPHIC_DATA] …" at bounding box center [635, 372] width 361 height 393
